Goal: Download file/media

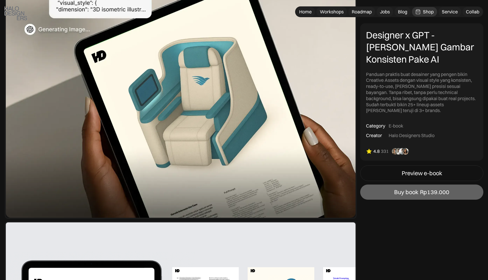
scroll to position [99, 0]
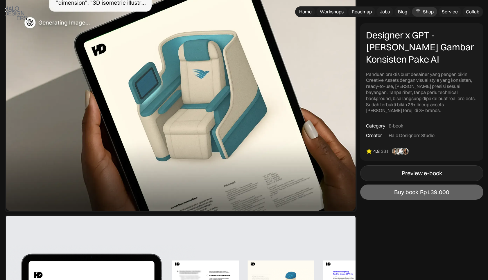
click at [405, 169] on div "Preview e-book" at bounding box center [422, 172] width 40 height 7
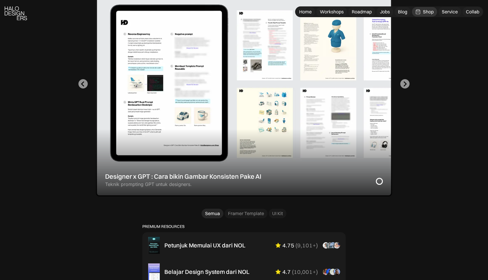
scroll to position [219, 0]
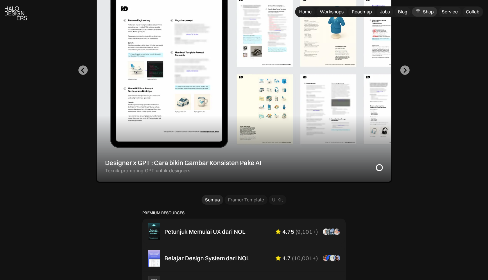
click at [327, 103] on div "1 of 2" at bounding box center [244, 70] width 297 height 225
